Goal: Task Accomplishment & Management: Use online tool/utility

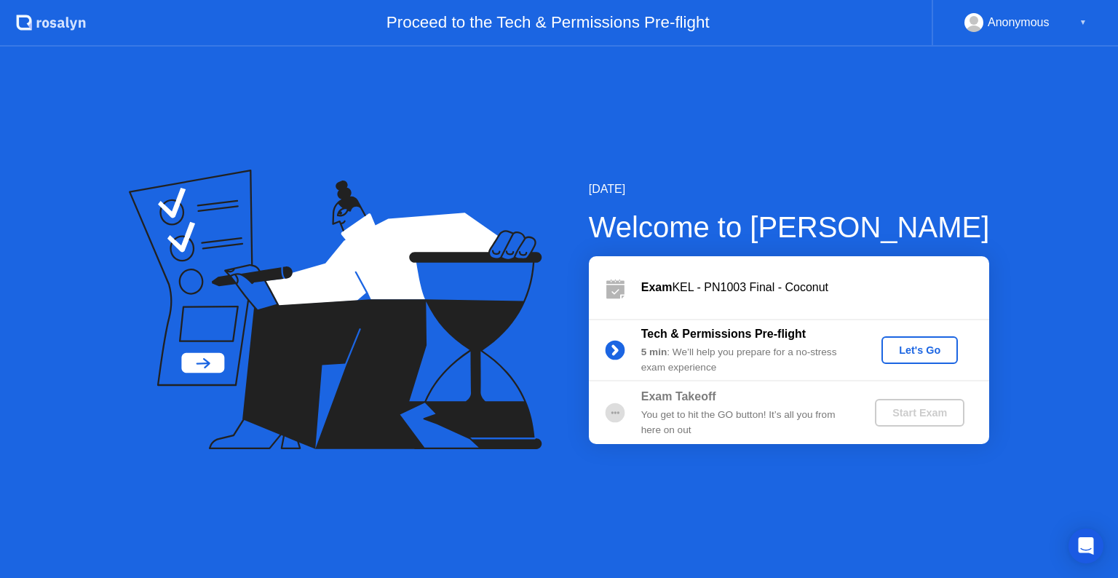
click at [926, 346] on div "Let's Go" at bounding box center [919, 350] width 65 height 12
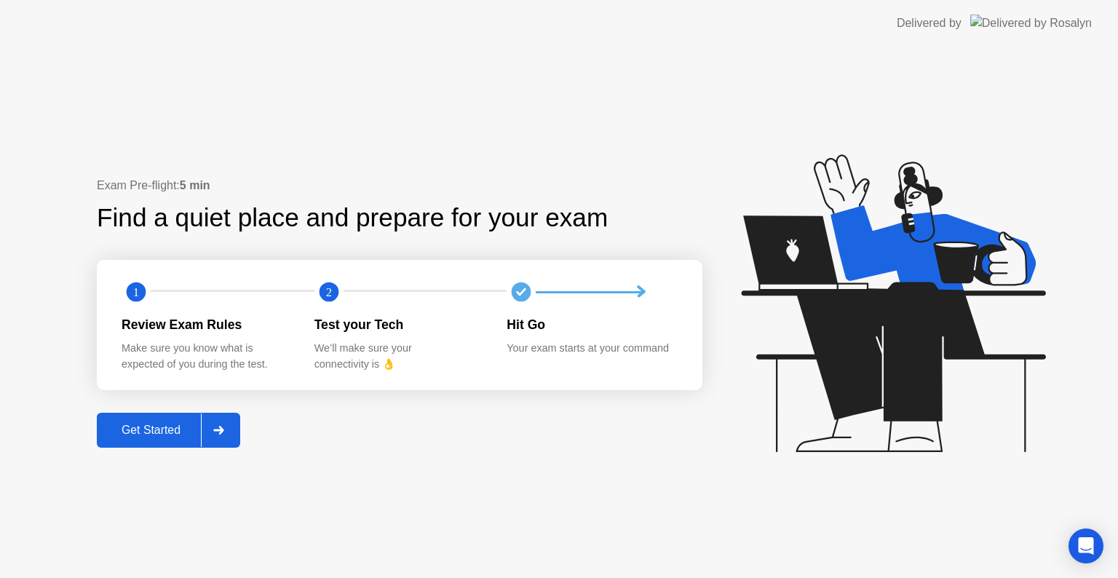
click at [157, 429] on div "Get Started" at bounding box center [151, 430] width 100 height 13
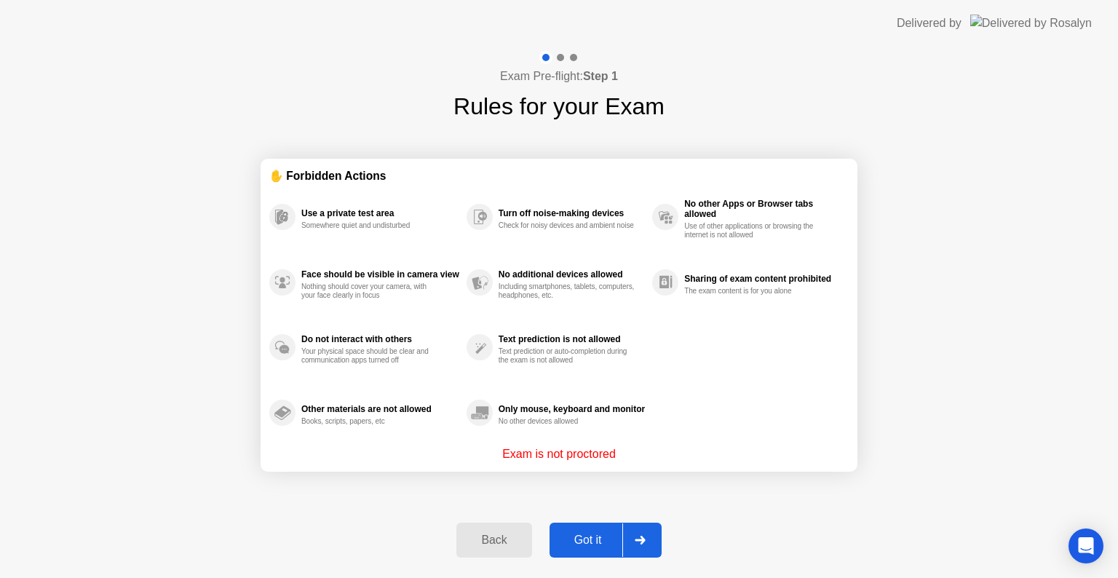
click at [580, 530] on button "Got it" at bounding box center [606, 540] width 112 height 35
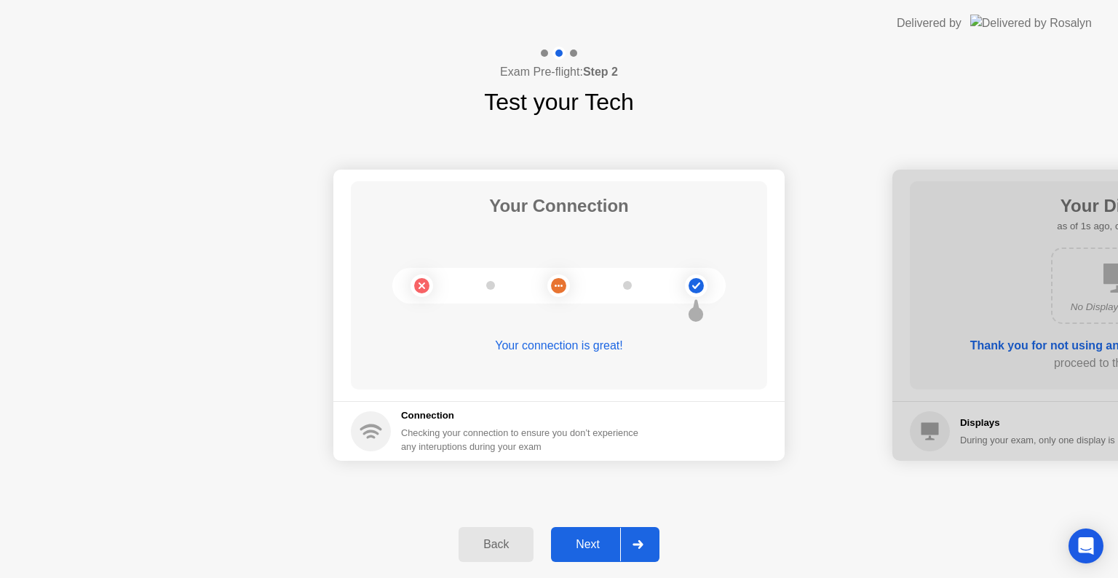
click at [590, 541] on div "Next" at bounding box center [587, 544] width 65 height 13
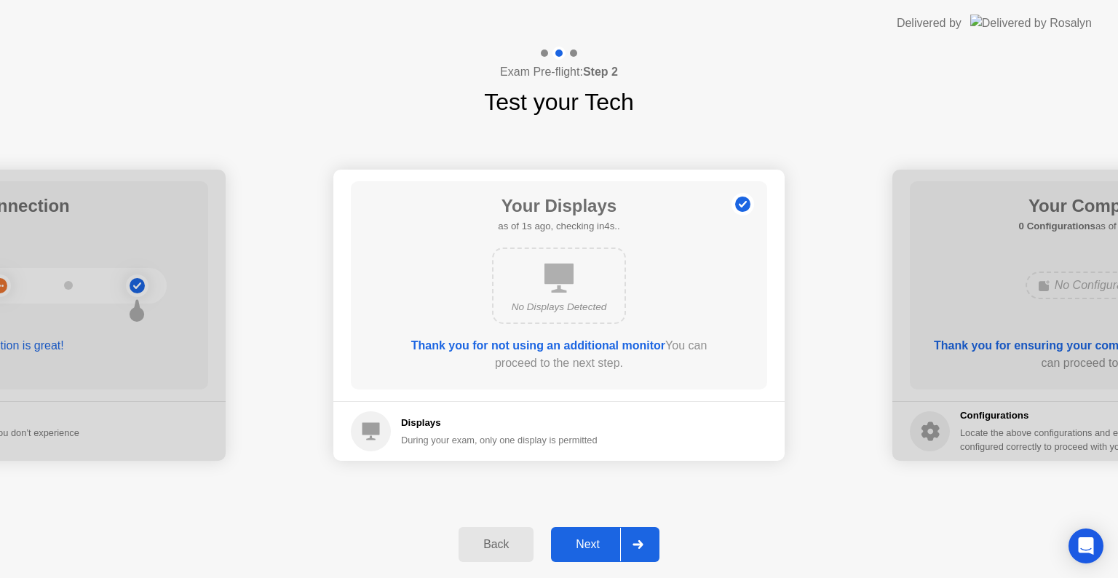
click at [590, 541] on div "Next" at bounding box center [587, 544] width 65 height 13
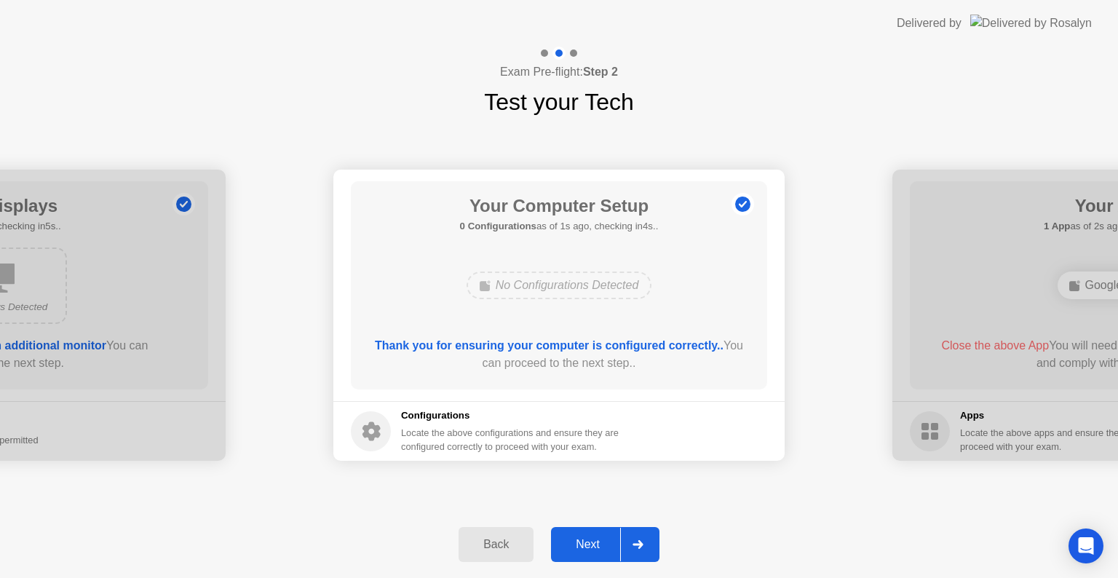
click at [590, 541] on div "Next" at bounding box center [587, 544] width 65 height 13
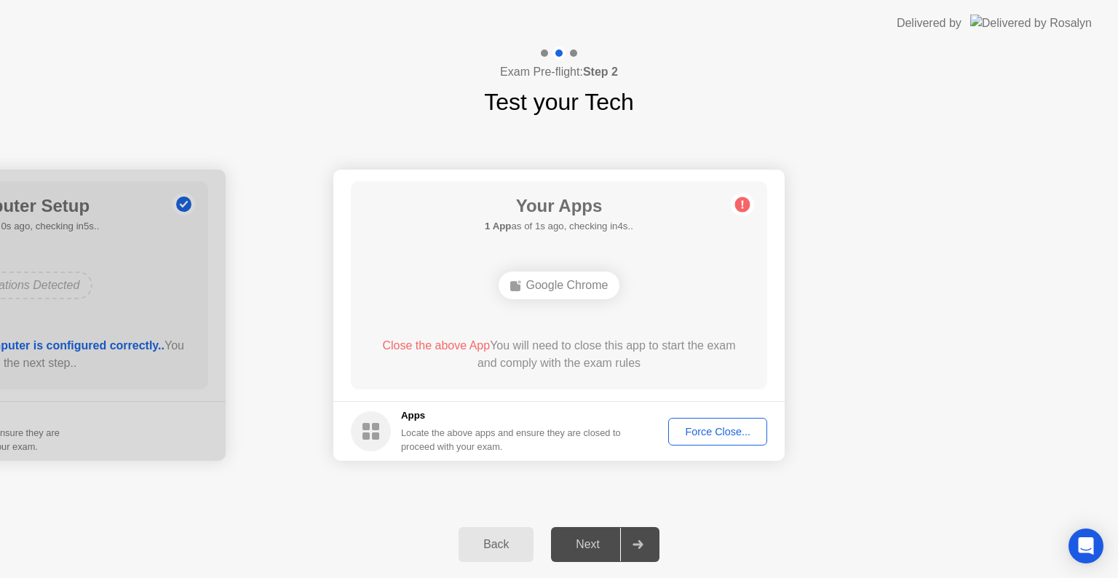
click at [710, 433] on div "Force Close..." at bounding box center [717, 432] width 89 height 12
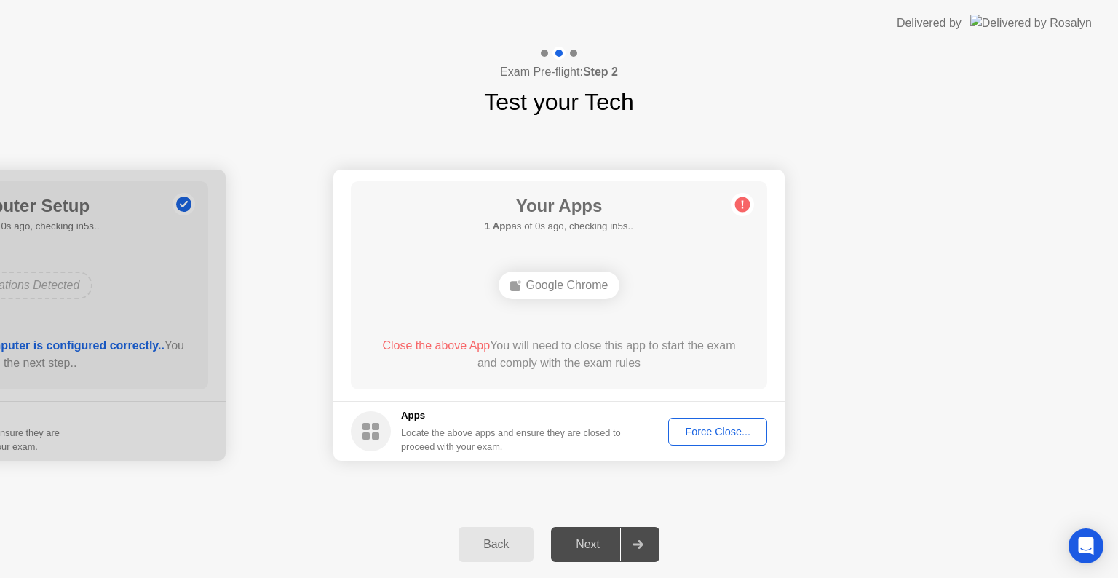
click at [708, 430] on div "Force Close..." at bounding box center [717, 432] width 89 height 12
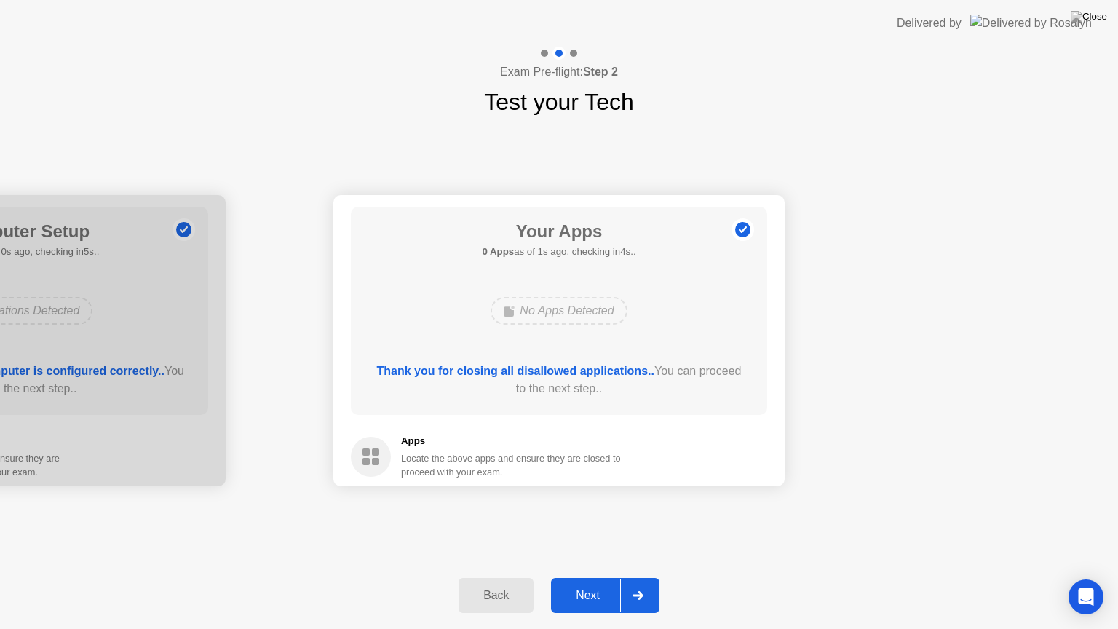
click at [579, 577] on div "Next" at bounding box center [587, 595] width 65 height 13
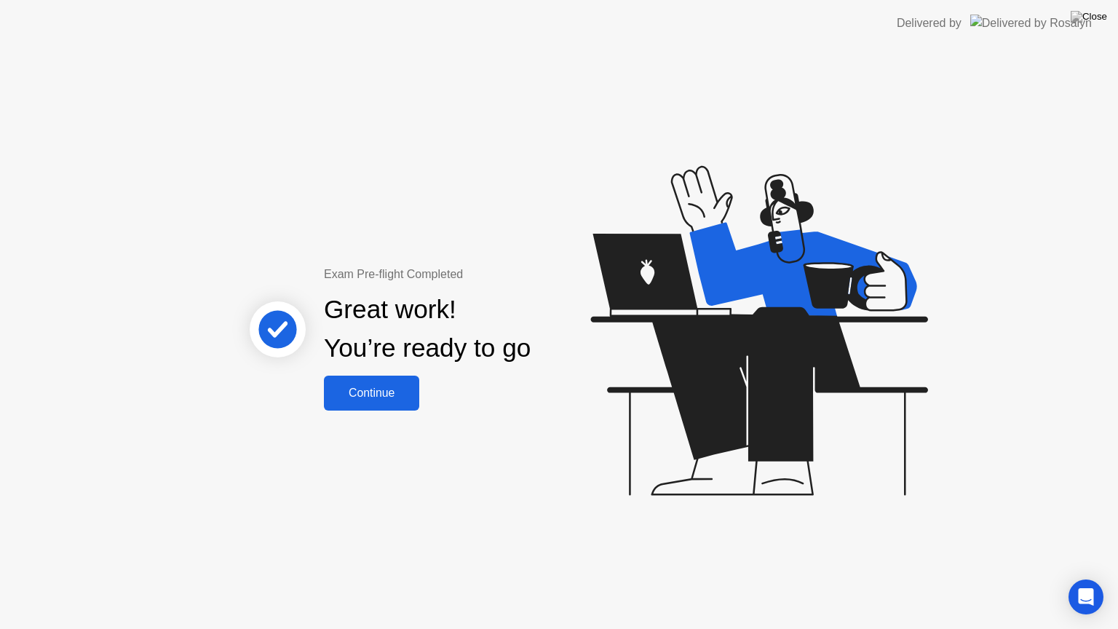
click at [371, 404] on button "Continue" at bounding box center [371, 393] width 95 height 35
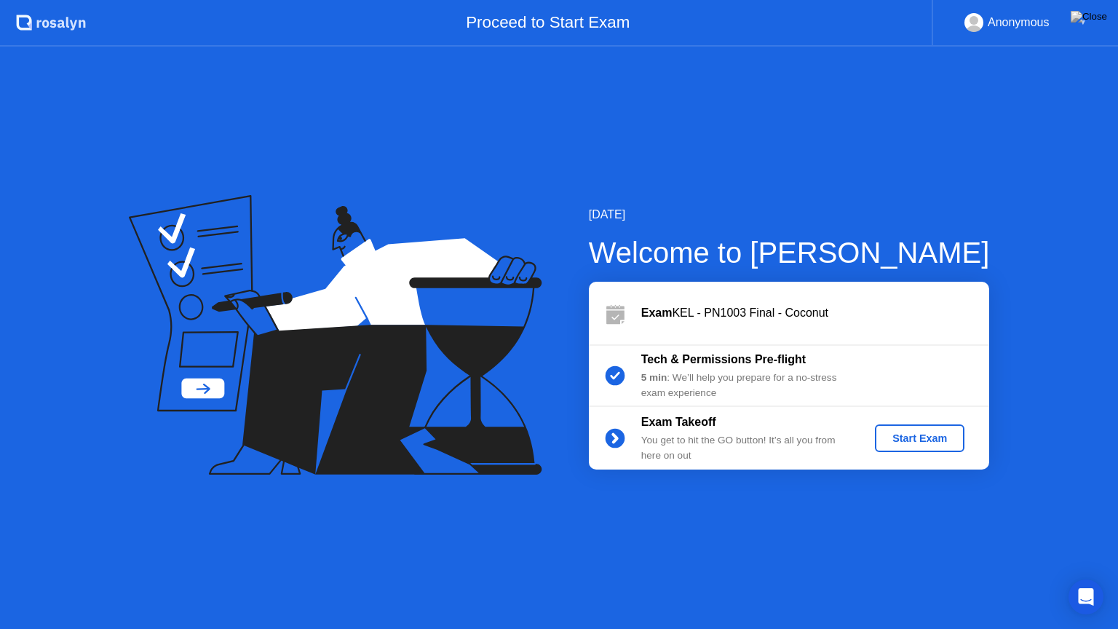
click at [929, 444] on div "Start Exam" at bounding box center [920, 438] width 78 height 12
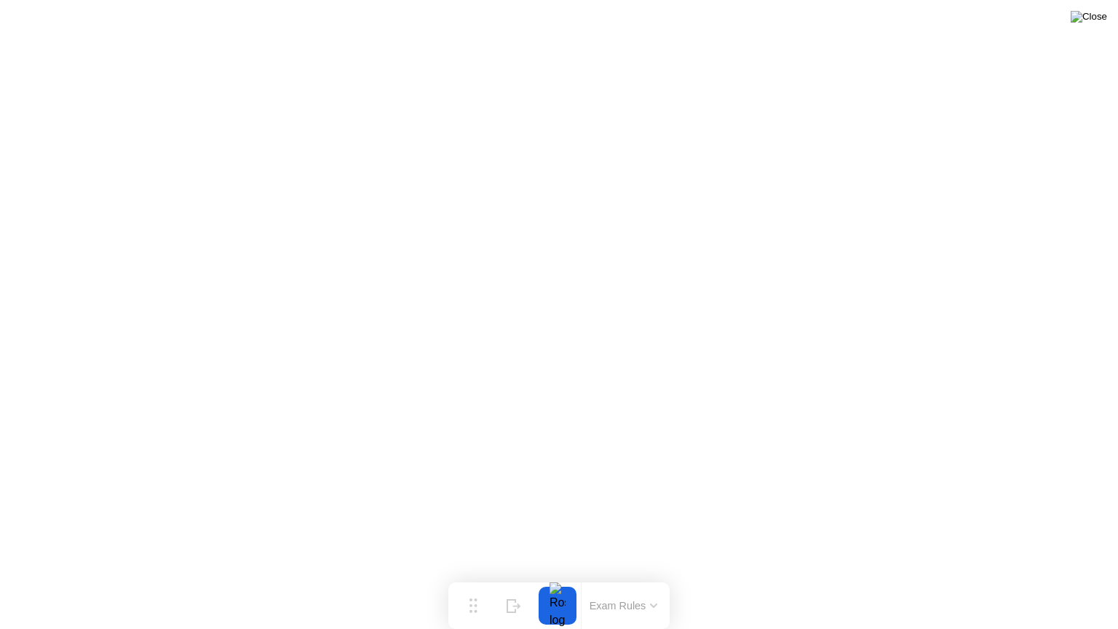
click at [1089, 23] on img at bounding box center [1089, 17] width 36 height 12
click at [1090, 26] on button at bounding box center [1089, 16] width 44 height 19
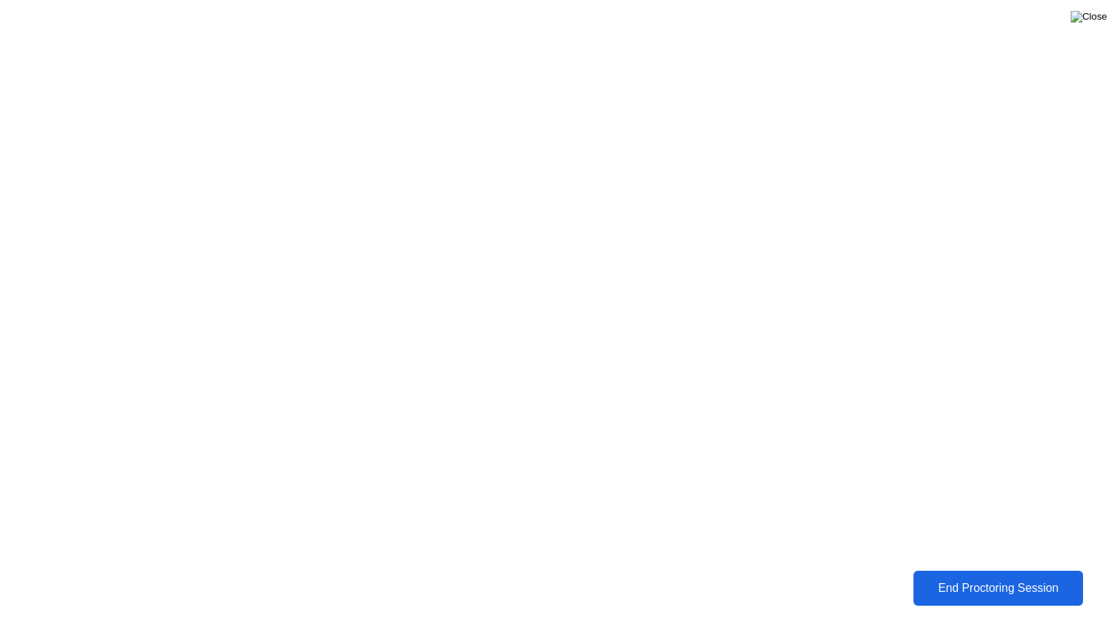
click at [1096, 17] on img at bounding box center [1089, 17] width 36 height 12
